Goal: Communication & Community: Answer question/provide support

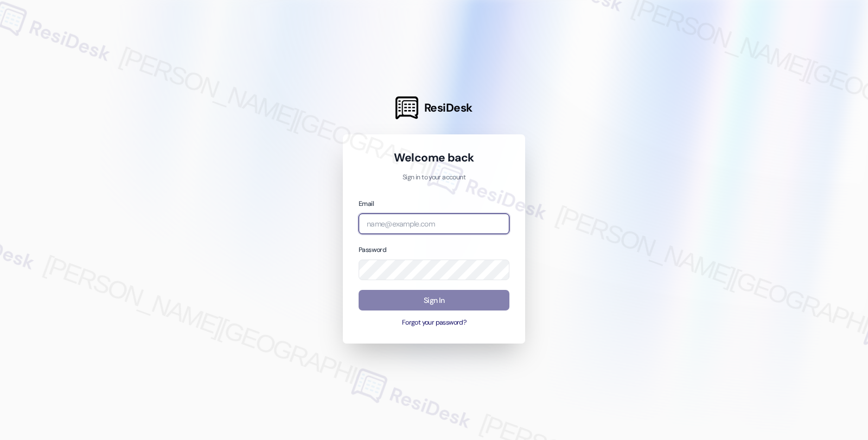
click at [396, 220] on input "email" at bounding box center [434, 224] width 151 height 21
type input "automated-surveys-twelve_rivers_management-fides.[PERSON_NAME]@twelve_rivers_[D…"
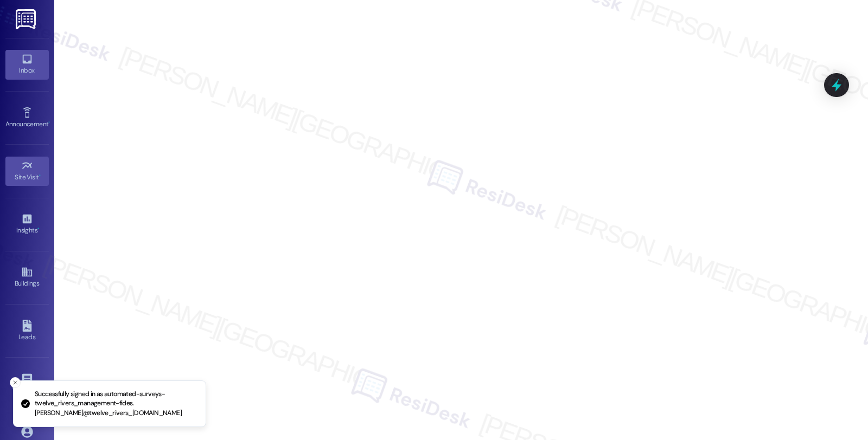
click at [30, 76] on div "Inbox" at bounding box center [27, 70] width 54 height 11
